Goal: Transaction & Acquisition: Book appointment/travel/reservation

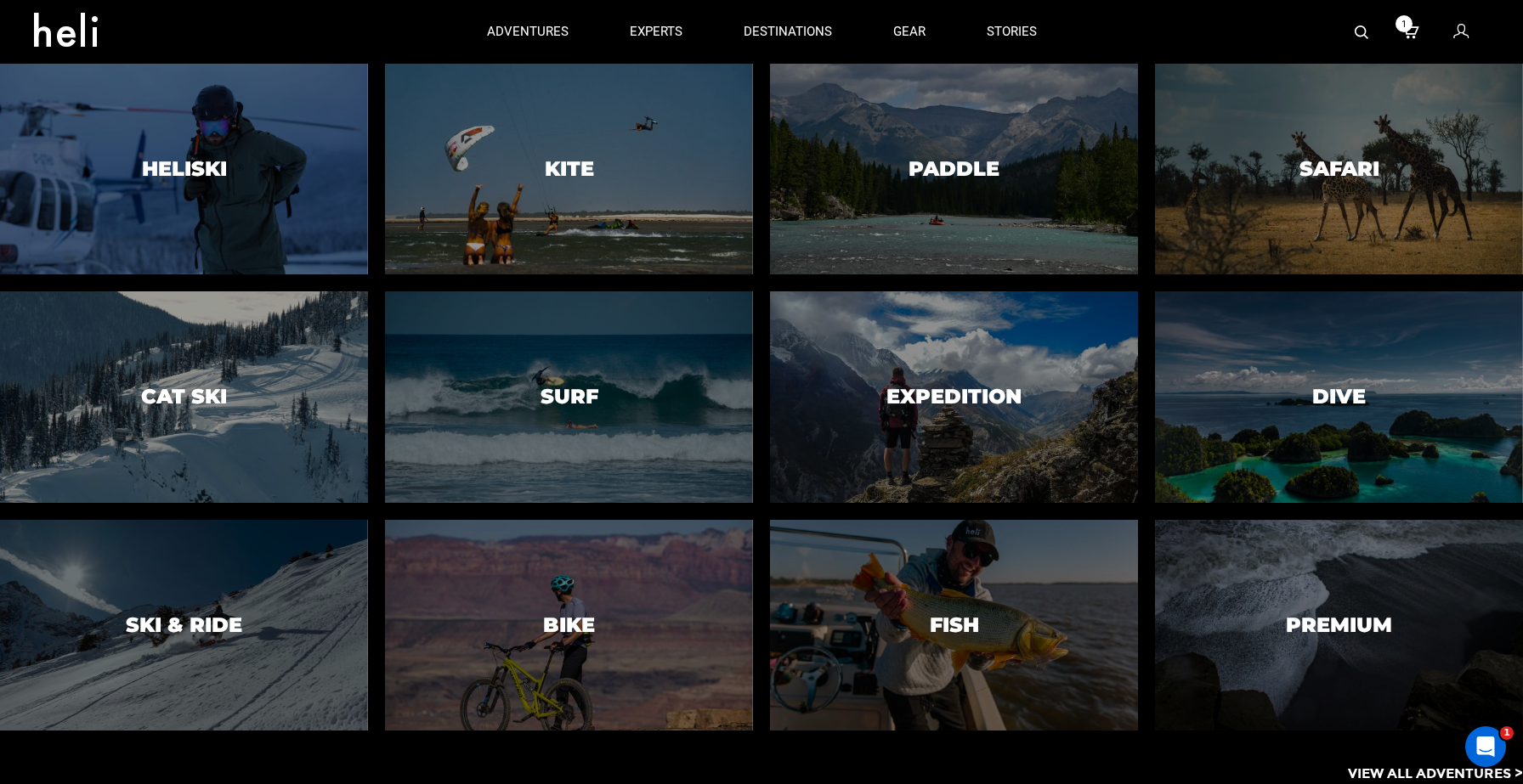
click at [1394, 775] on p "View All Adventures >" at bounding box center [1434, 774] width 175 height 20
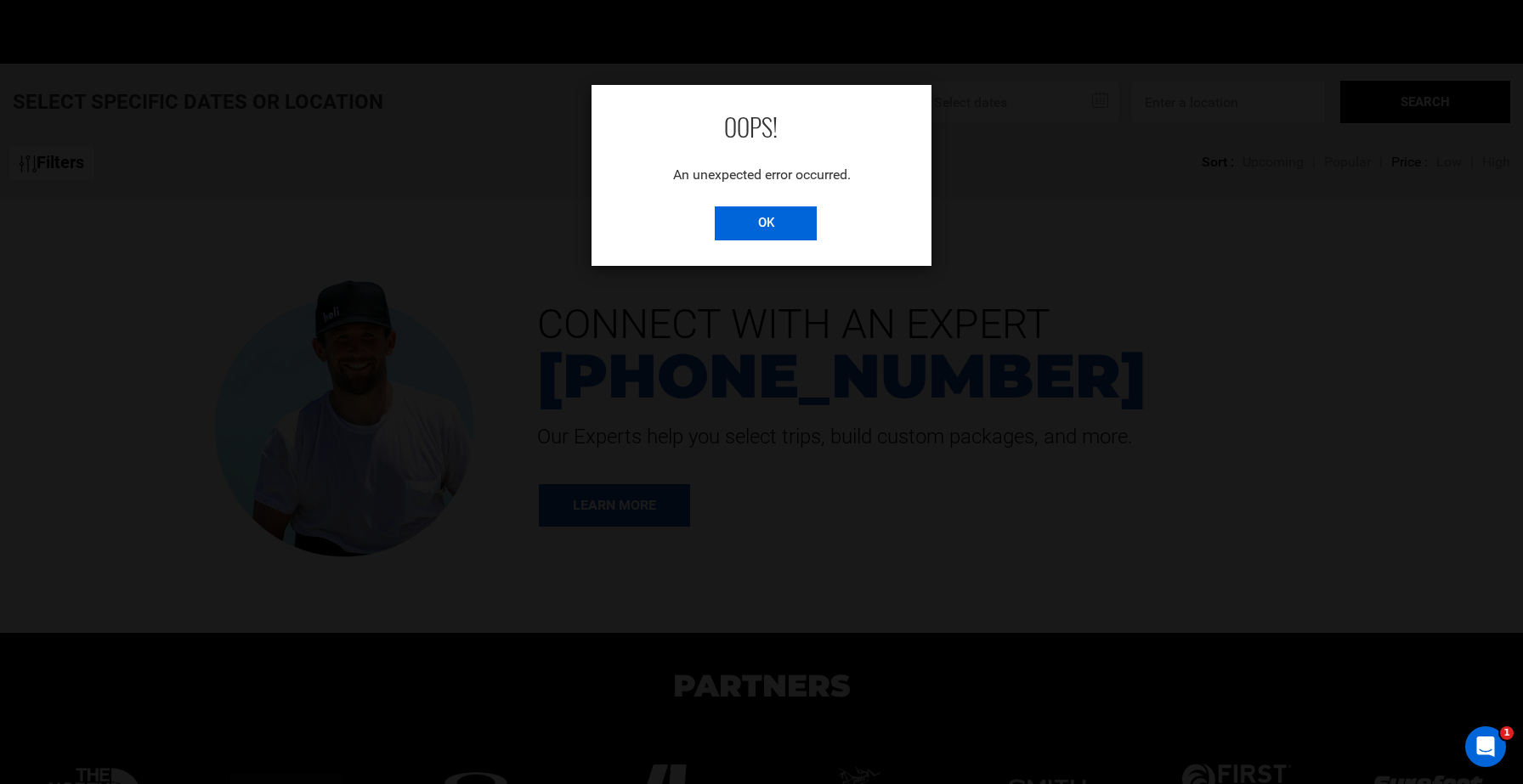
click at [778, 223] on input "OK" at bounding box center [766, 223] width 102 height 34
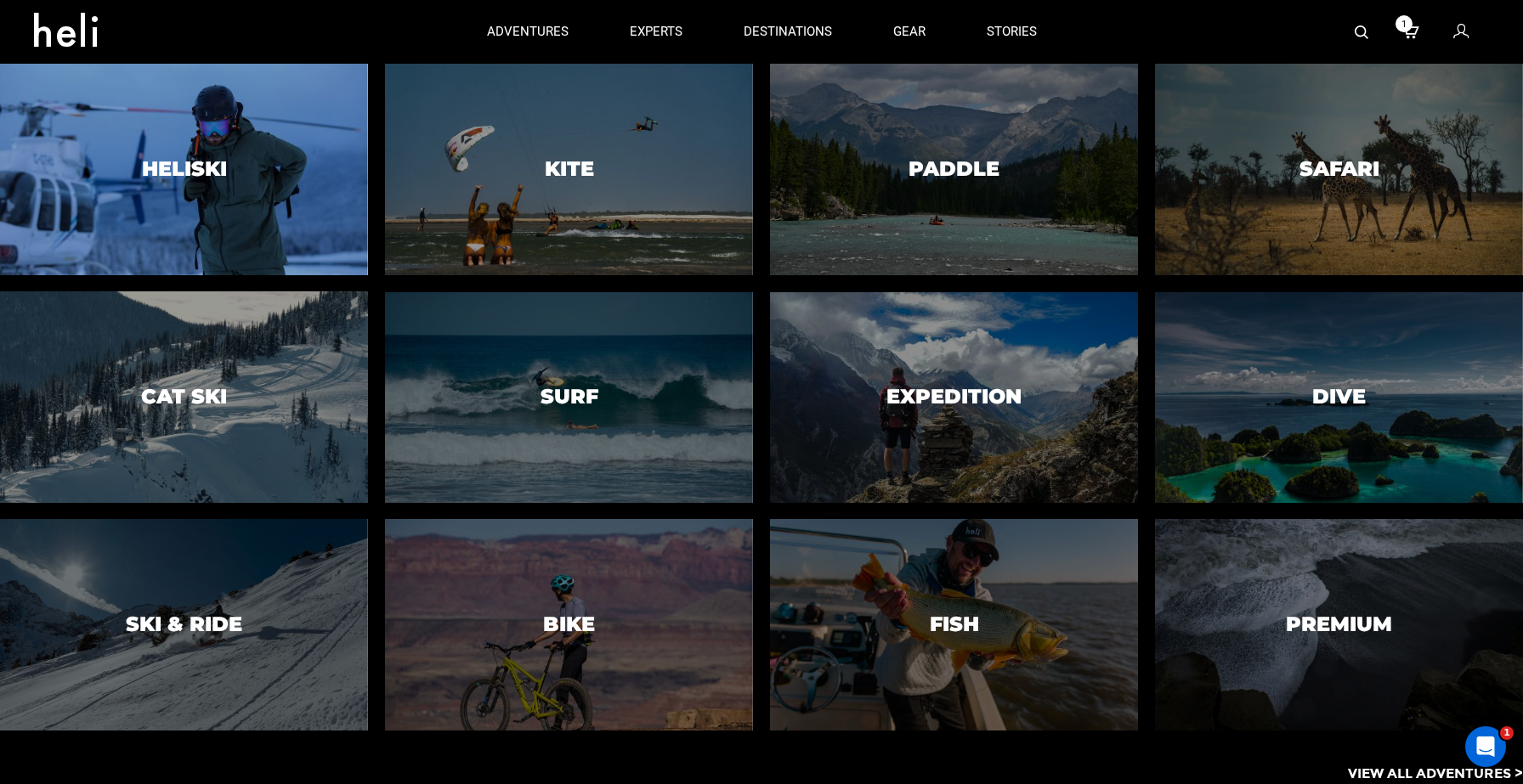
click at [293, 195] on div at bounding box center [184, 169] width 376 height 215
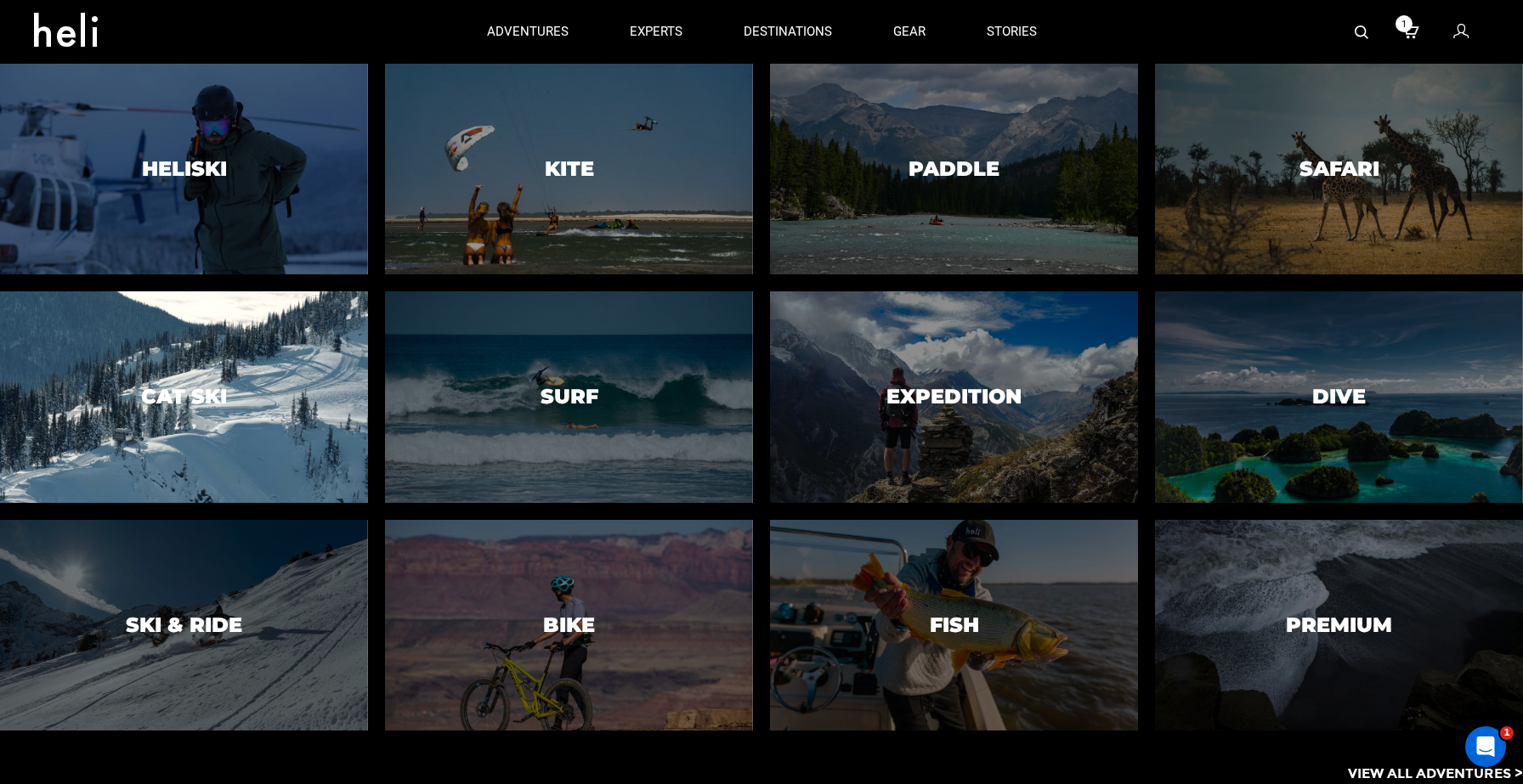
click at [288, 362] on div at bounding box center [184, 397] width 376 height 215
